Goal: Information Seeking & Learning: Learn about a topic

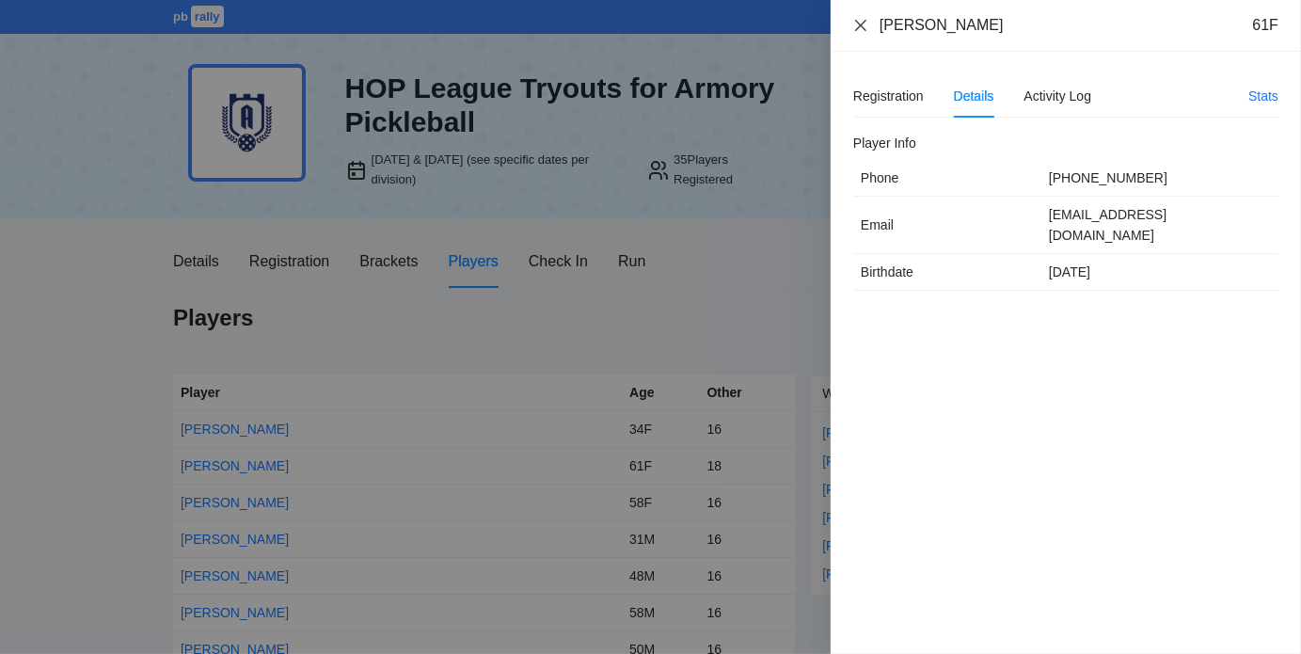
click at [858, 24] on icon "close" at bounding box center [860, 24] width 11 height 11
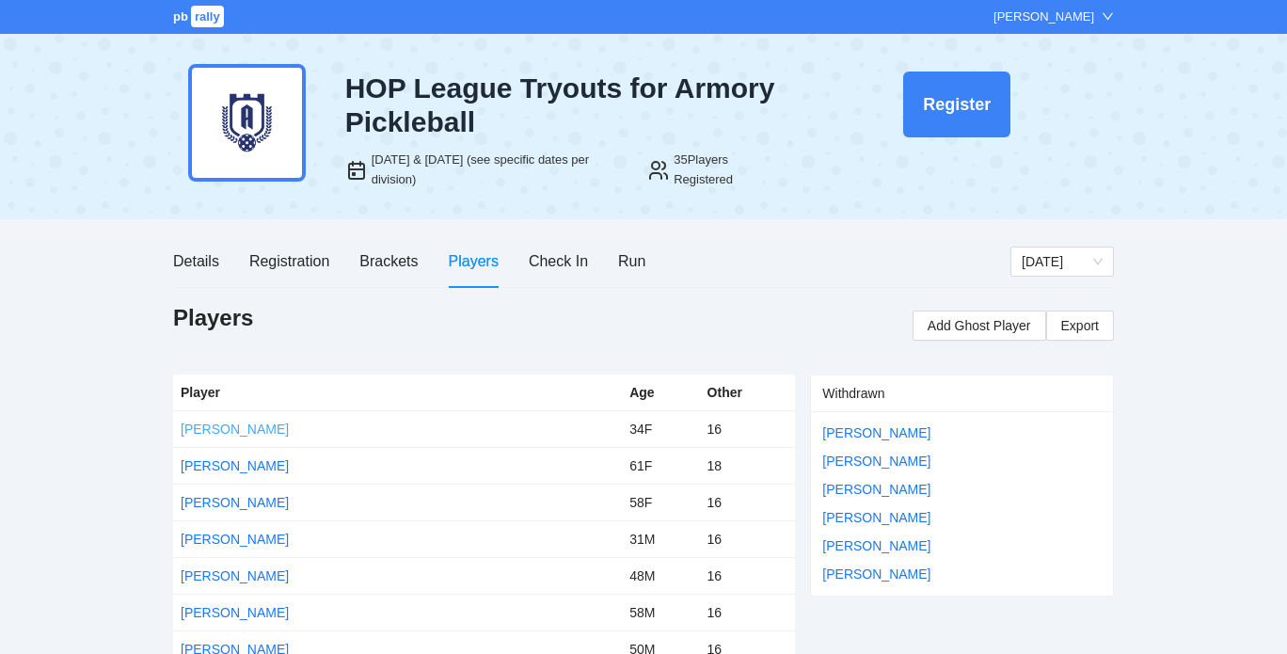
click at [226, 422] on link "[PERSON_NAME]" at bounding box center [235, 429] width 108 height 15
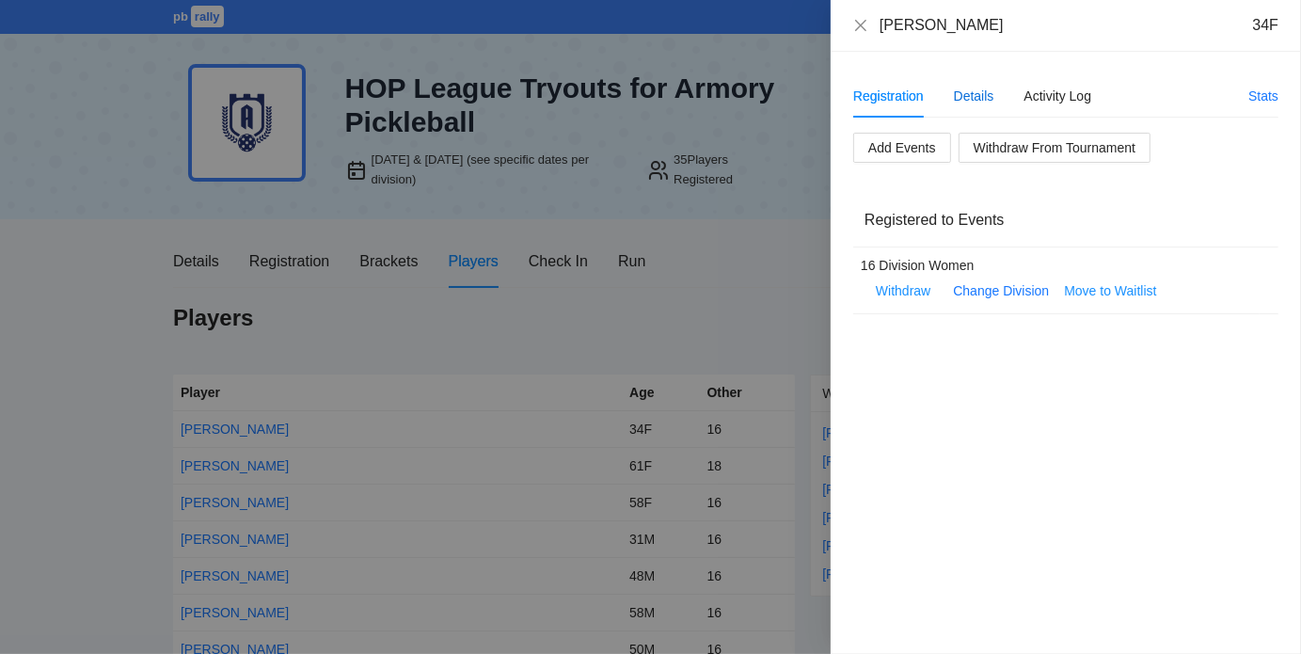
click at [972, 97] on div "Details" at bounding box center [974, 96] width 40 height 21
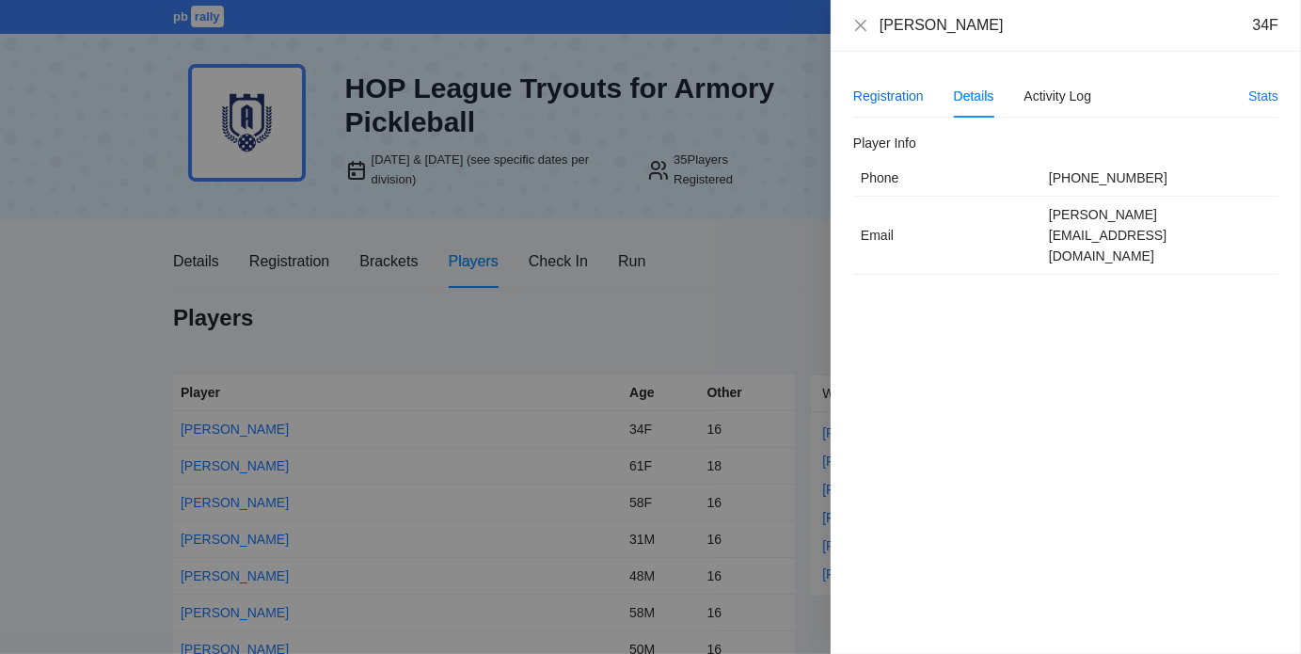
click at [891, 91] on div "Registration" at bounding box center [888, 96] width 71 height 21
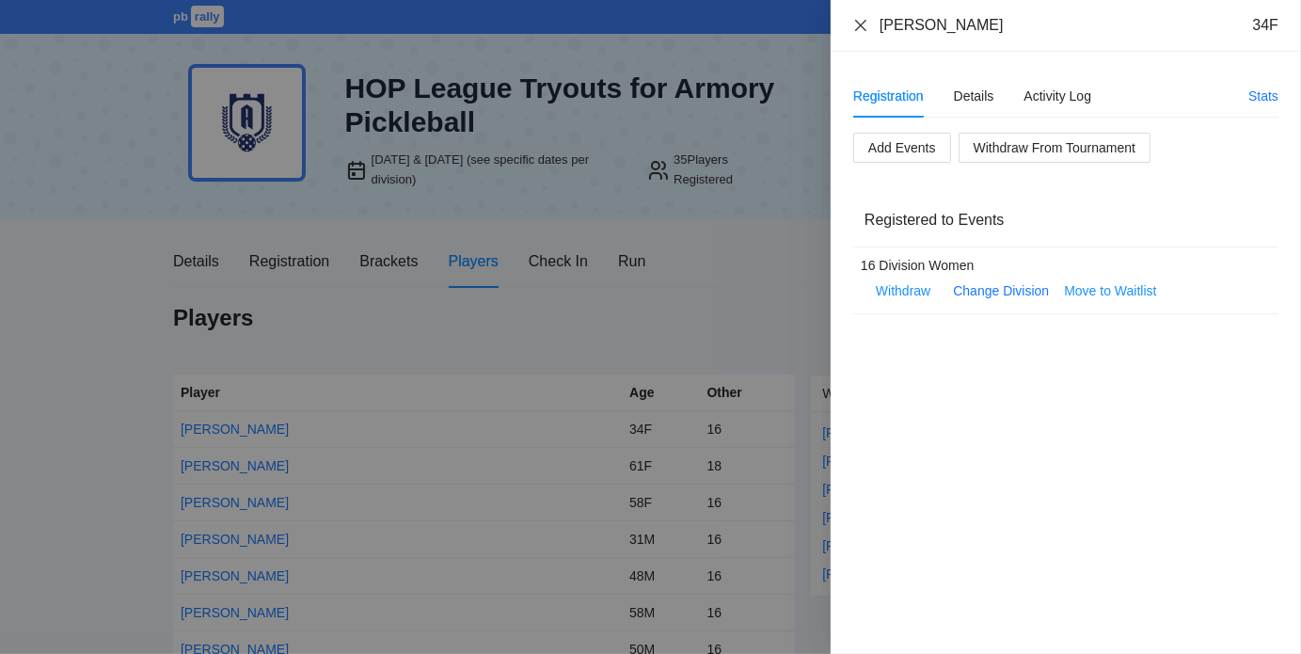
click at [867, 24] on icon "close" at bounding box center [860, 25] width 15 height 15
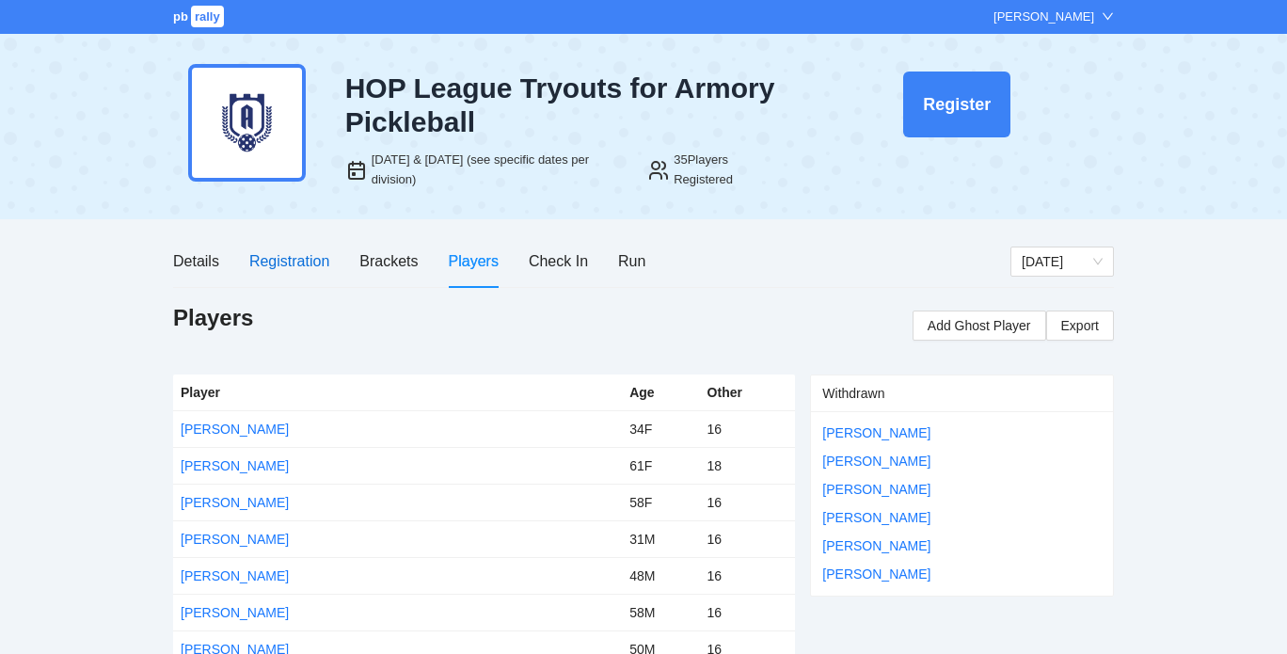
click at [279, 260] on div "Registration" at bounding box center [289, 261] width 80 height 24
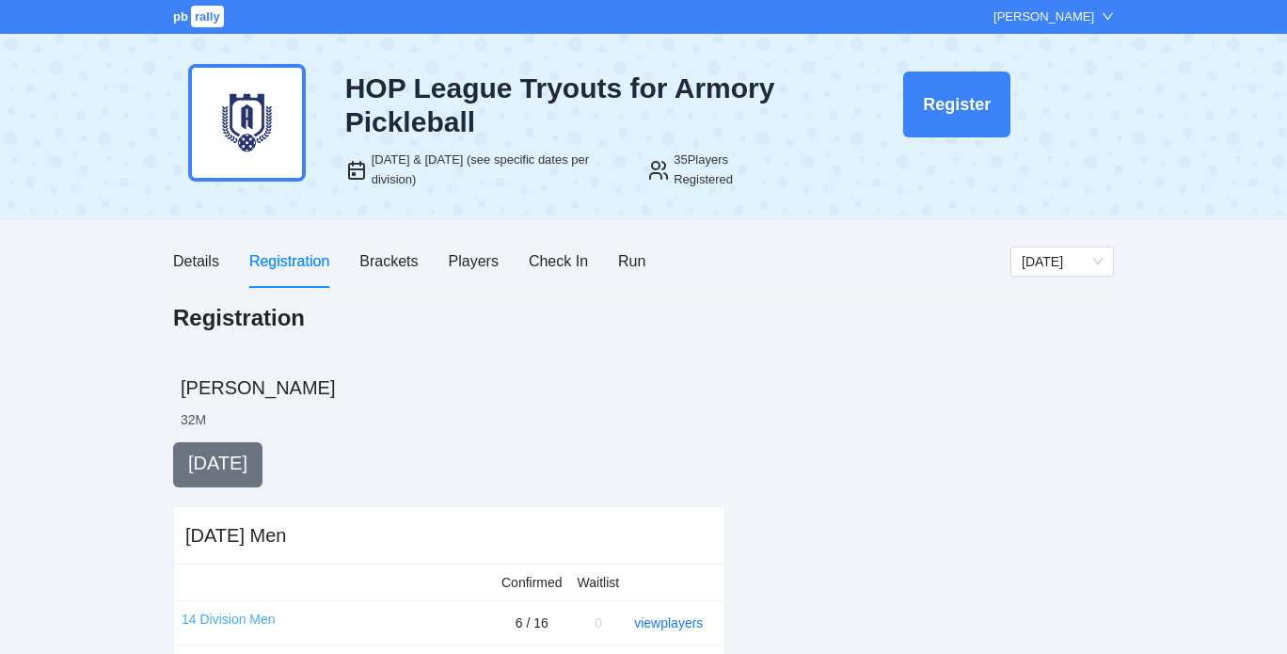
click at [248, 613] on link "14 Division Men" at bounding box center [229, 619] width 94 height 21
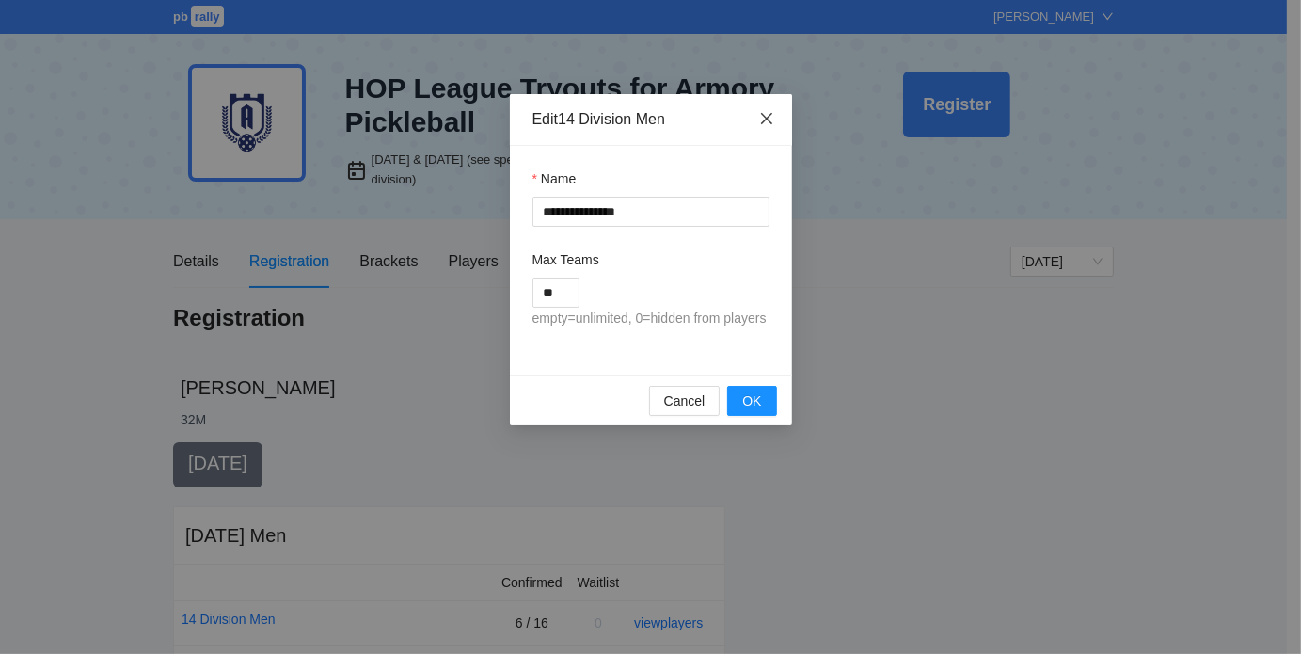
click at [768, 119] on icon "close" at bounding box center [766, 118] width 15 height 15
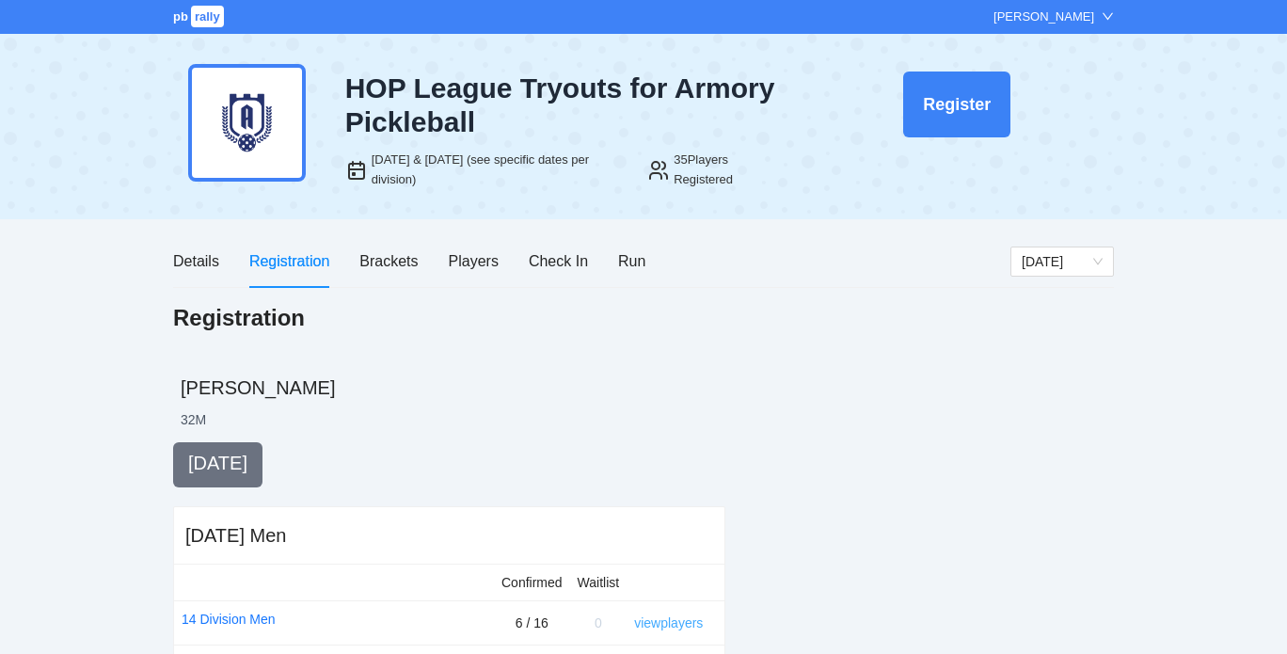
click at [677, 617] on link "view players" at bounding box center [668, 622] width 69 height 15
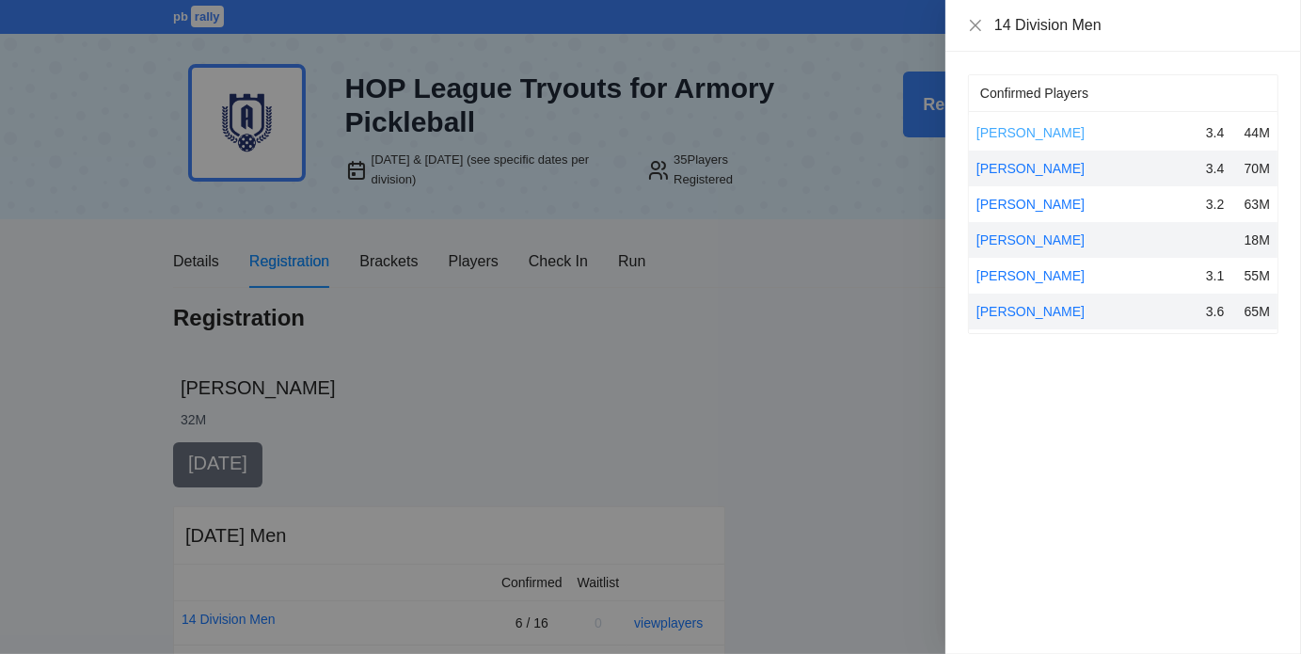
click at [996, 135] on link "[PERSON_NAME]" at bounding box center [1031, 132] width 108 height 15
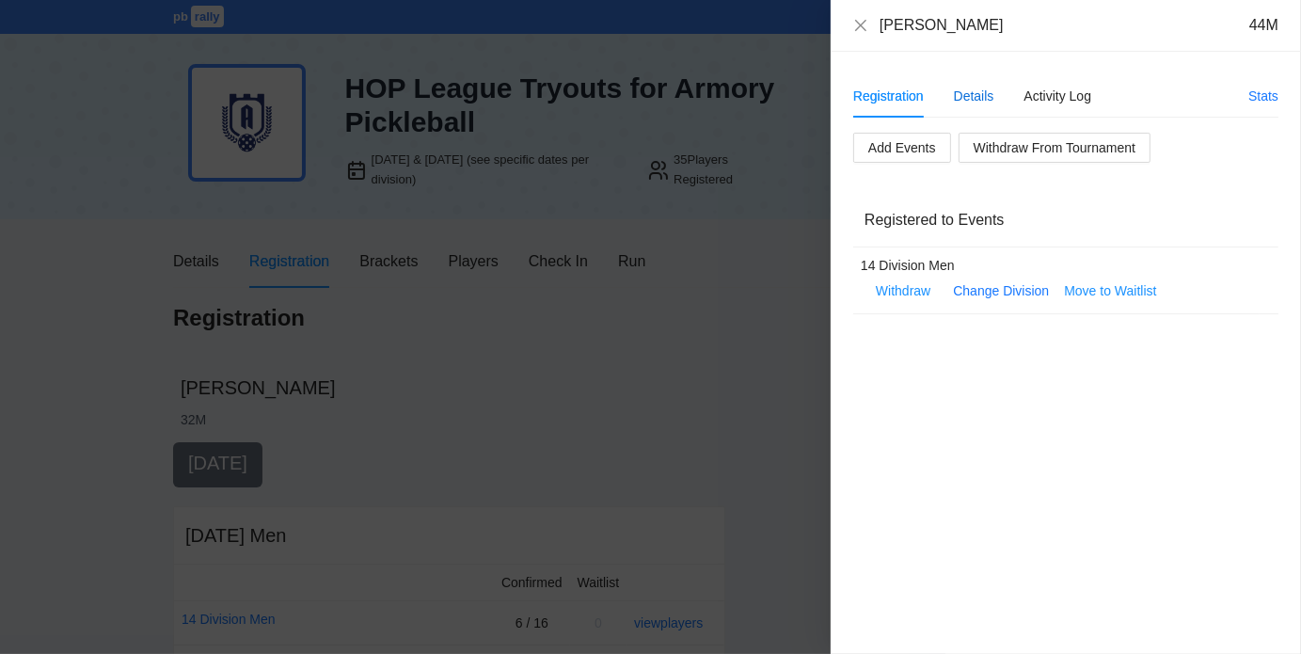
click at [981, 96] on div "Details" at bounding box center [974, 96] width 40 height 21
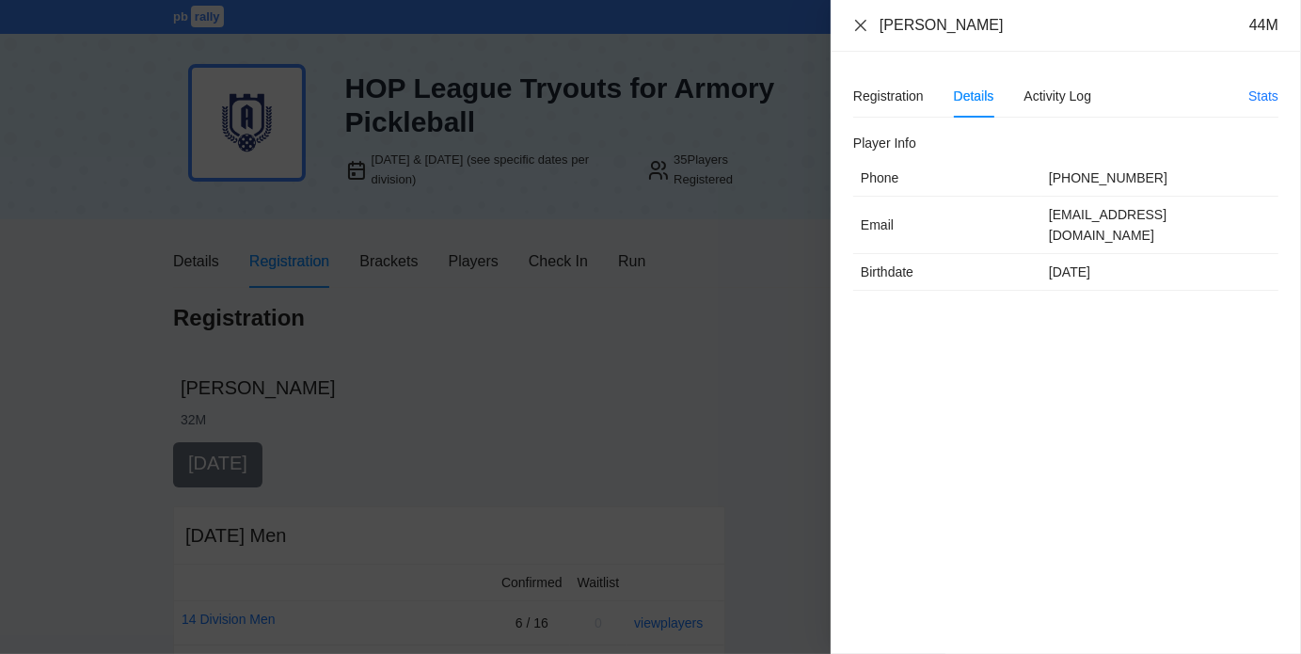
click at [866, 26] on icon "close" at bounding box center [860, 25] width 15 height 15
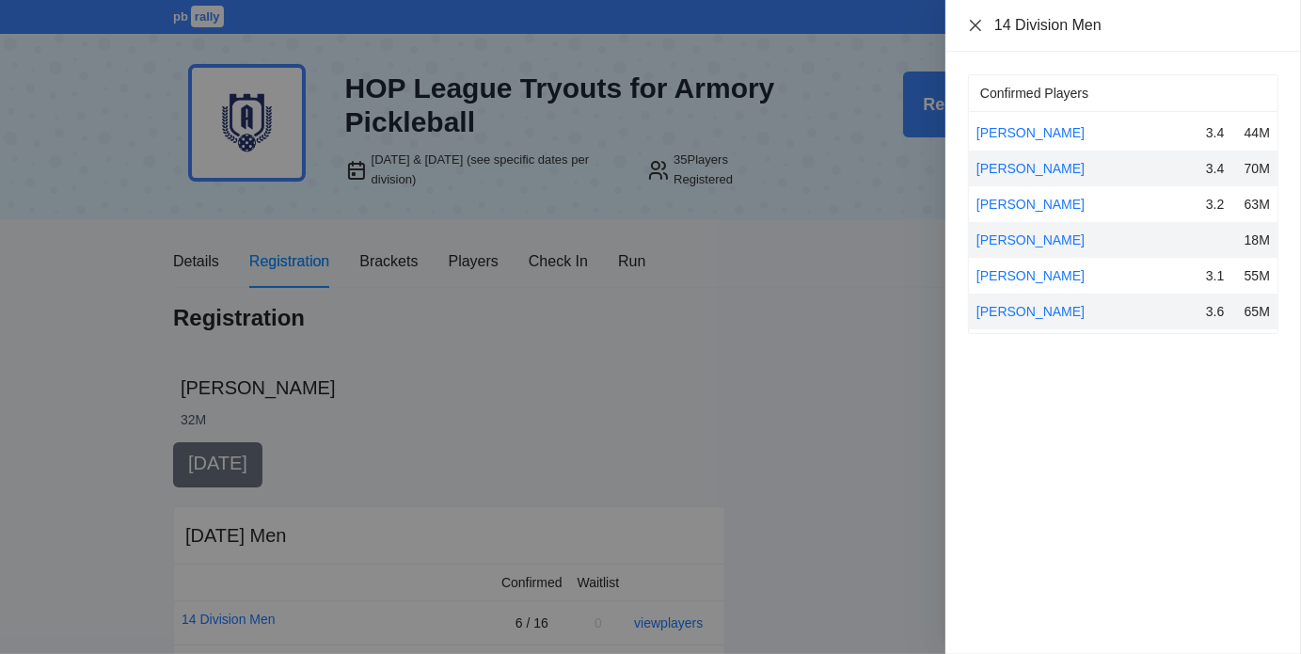
click at [979, 24] on icon "close" at bounding box center [975, 25] width 15 height 15
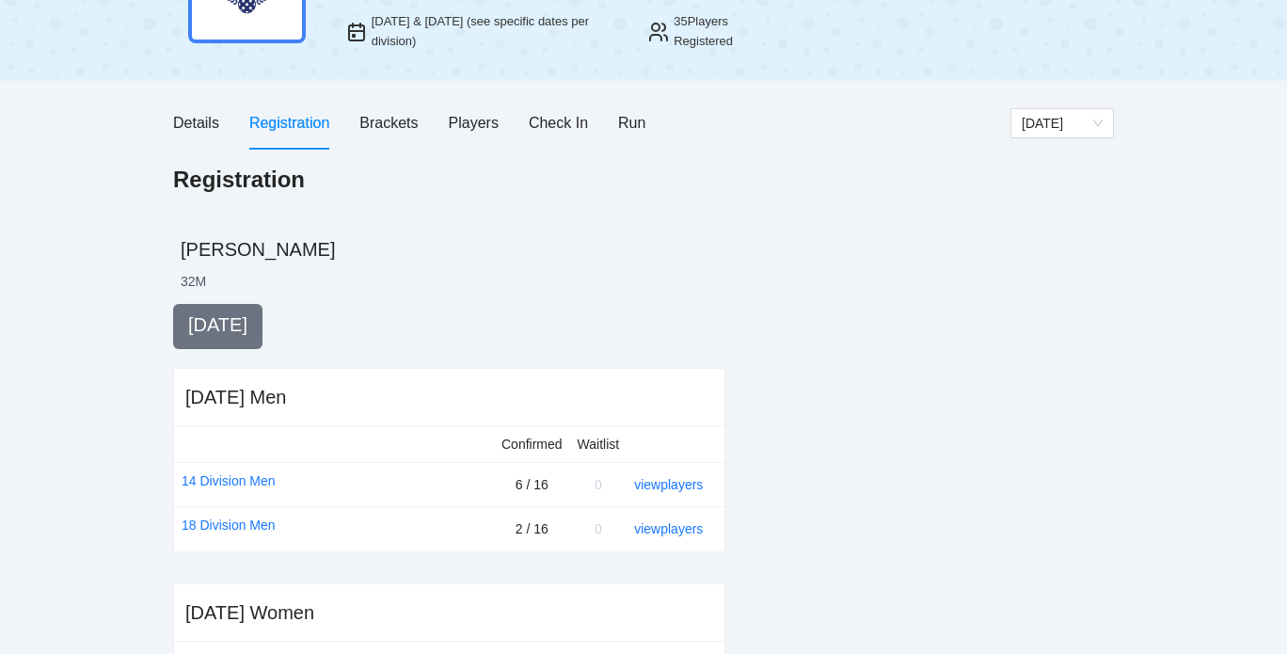
scroll to position [137, 0]
click at [477, 119] on div "Players" at bounding box center [474, 124] width 50 height 24
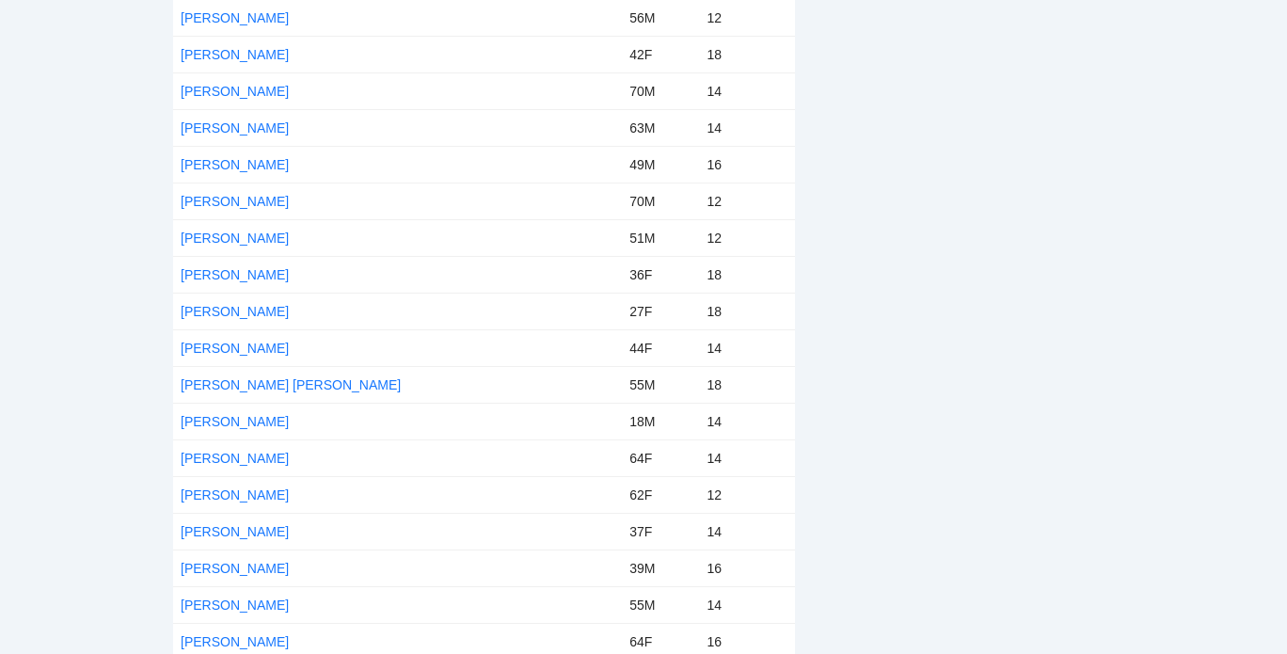
scroll to position [889, 0]
click at [286, 417] on link "[PERSON_NAME]" at bounding box center [235, 420] width 108 height 15
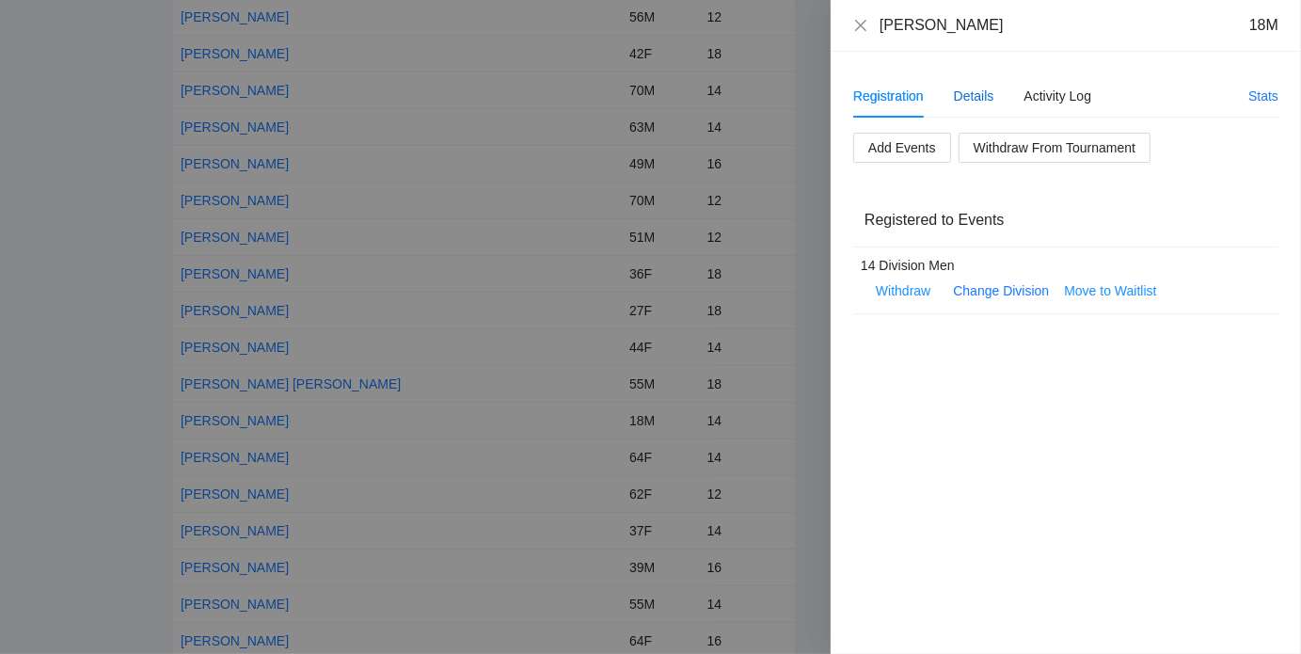
click at [967, 100] on div "Details" at bounding box center [974, 96] width 40 height 21
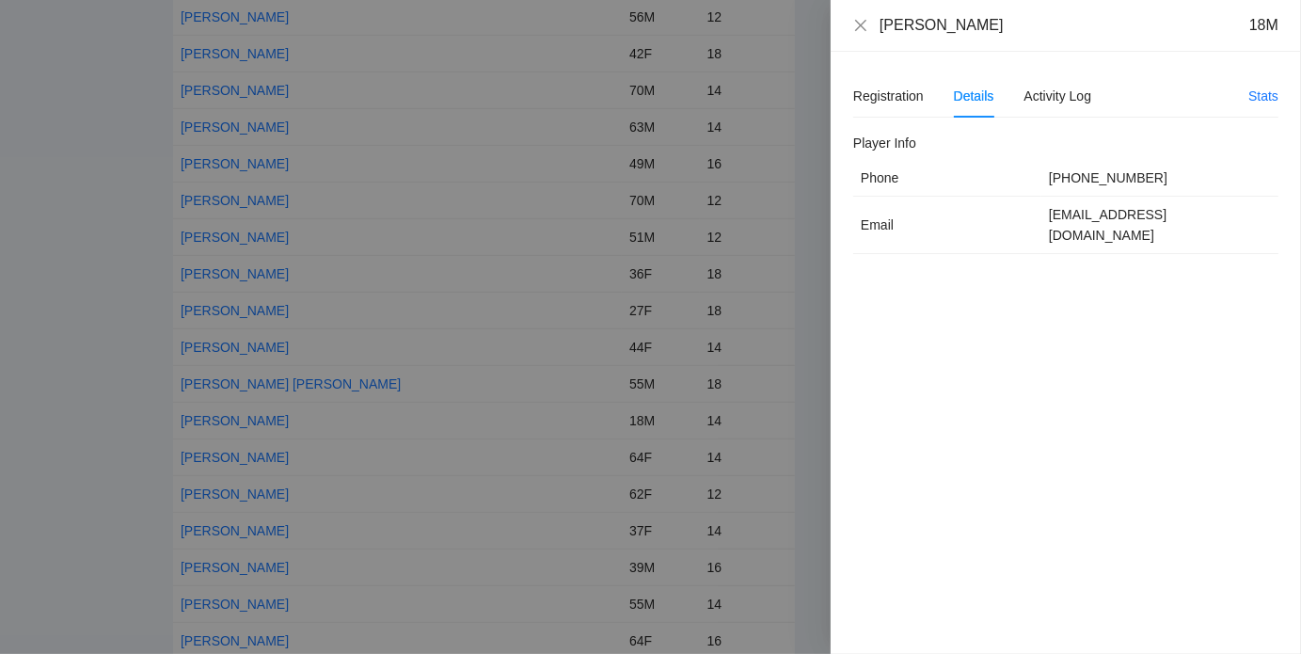
click at [868, 24] on div "[PERSON_NAME] 18M" at bounding box center [1065, 25] width 425 height 21
click at [135, 278] on div at bounding box center [650, 327] width 1301 height 654
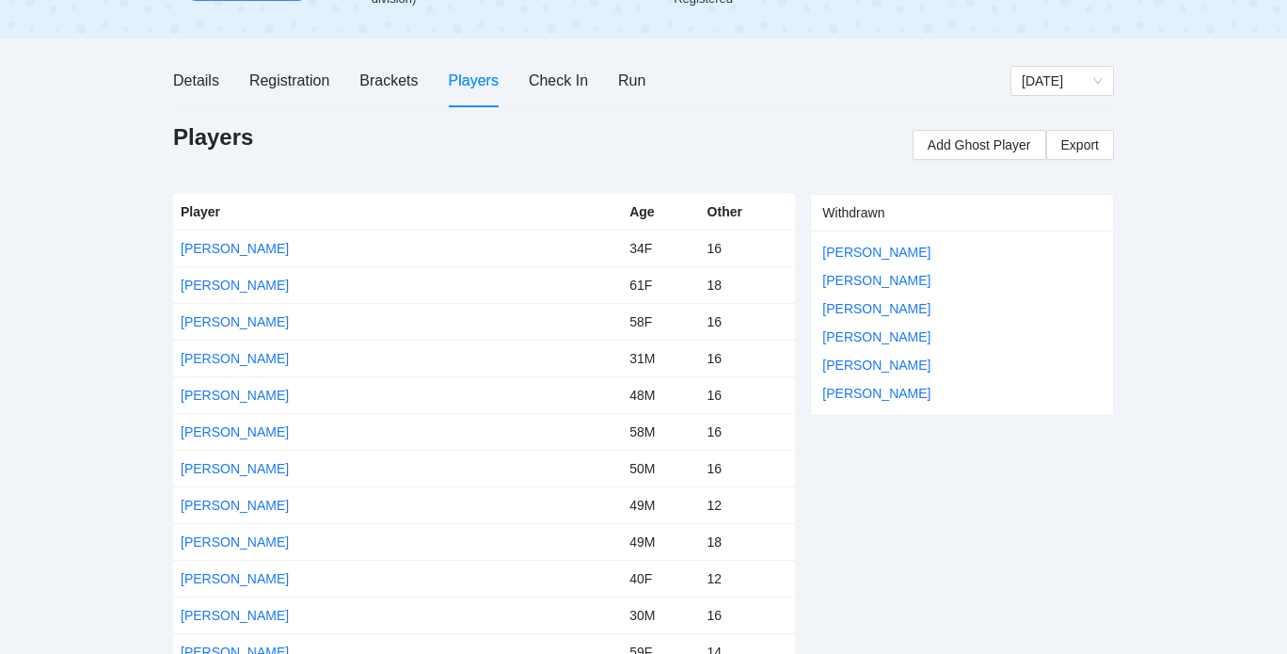
scroll to position [186, 0]
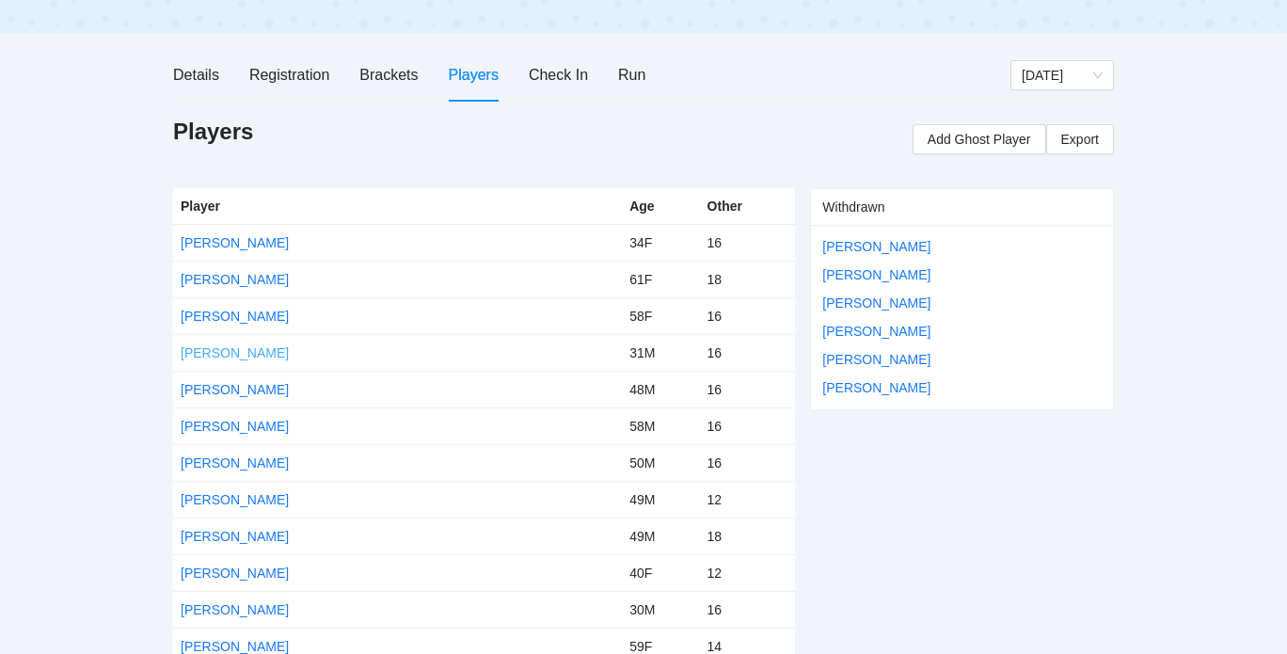
click at [279, 351] on link "[PERSON_NAME]" at bounding box center [235, 352] width 108 height 15
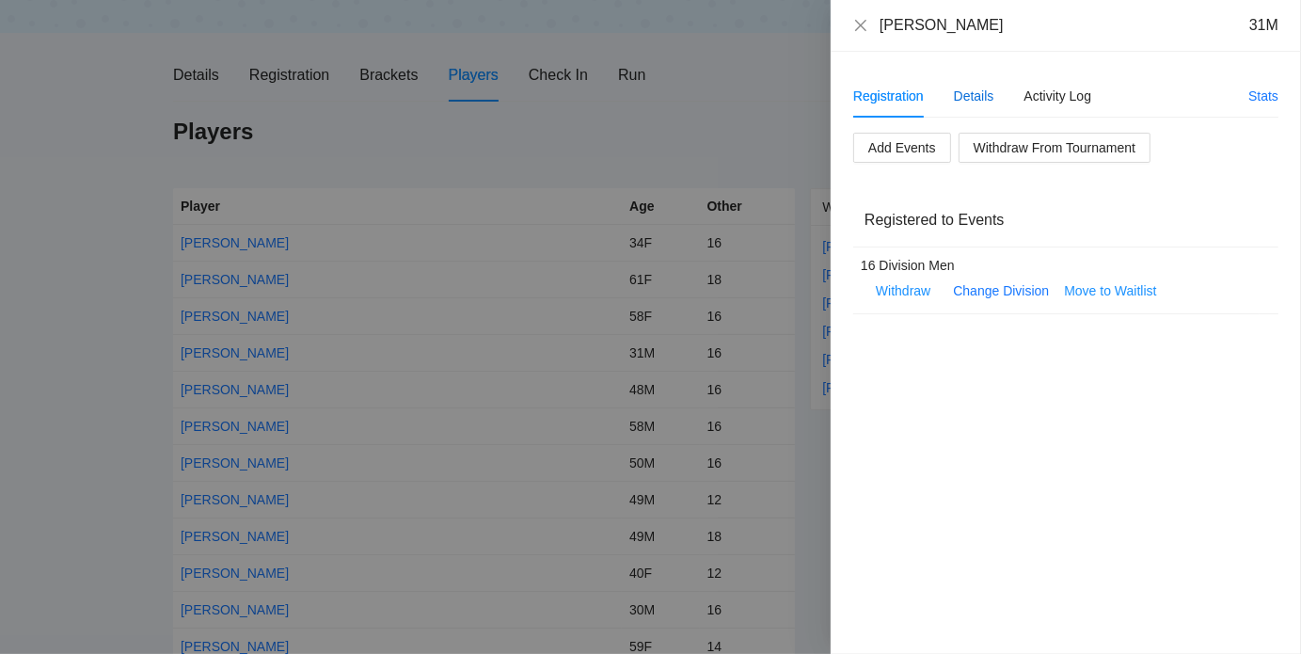
click at [990, 93] on div "Details" at bounding box center [974, 96] width 40 height 21
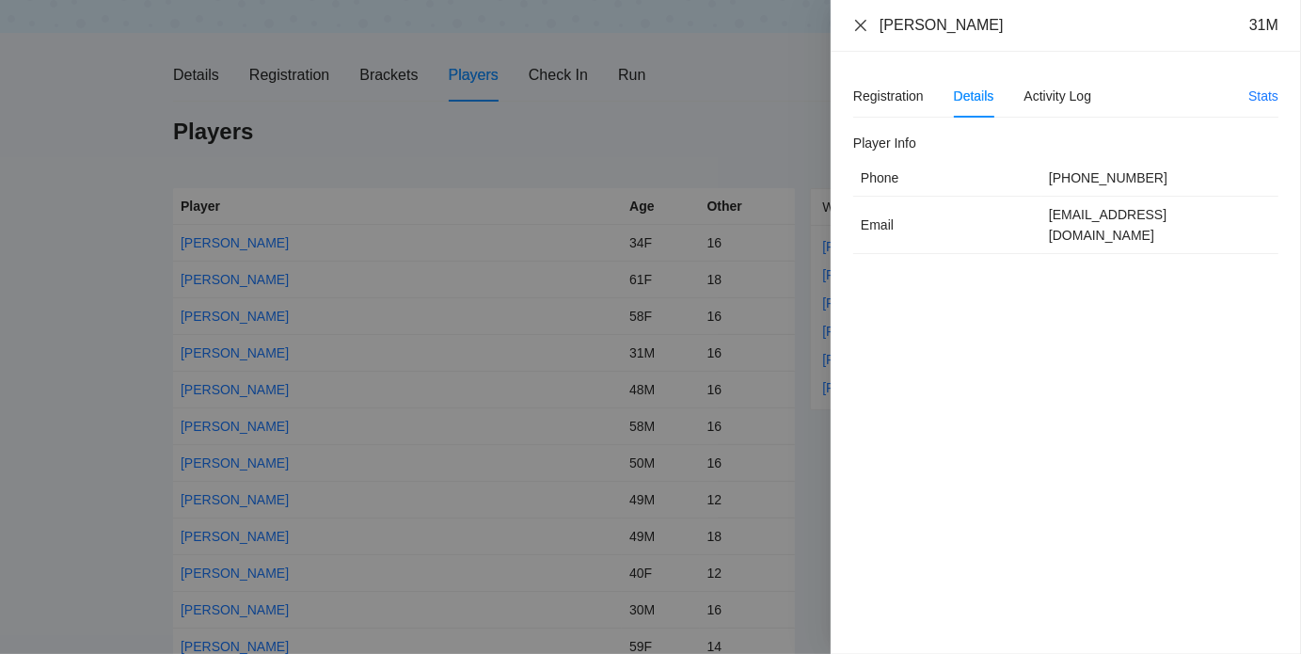
click at [859, 22] on icon "close" at bounding box center [860, 25] width 15 height 15
